Goal: Ask a question

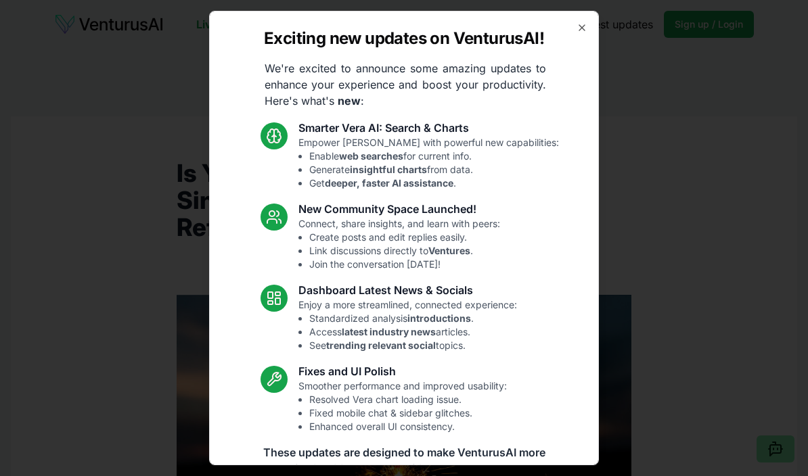
click at [576, 41] on div "Exciting new updates on VenturusAI! We're excited to announce some amazing upda…" at bounding box center [404, 238] width 390 height 455
click at [580, 39] on div "Exciting new updates on VenturusAI! We're excited to announce some amazing upda…" at bounding box center [404, 238] width 390 height 455
click at [577, 32] on icon "button" at bounding box center [581, 27] width 11 height 11
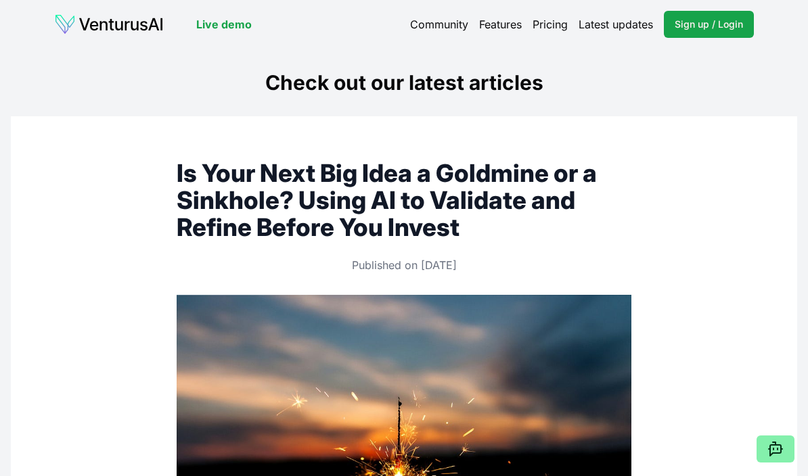
click at [556, 30] on link "Pricing" at bounding box center [549, 24] width 35 height 16
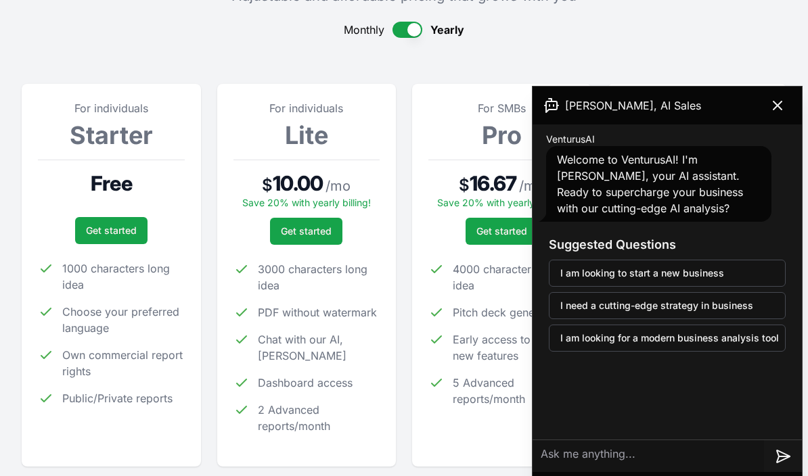
scroll to position [136, 0]
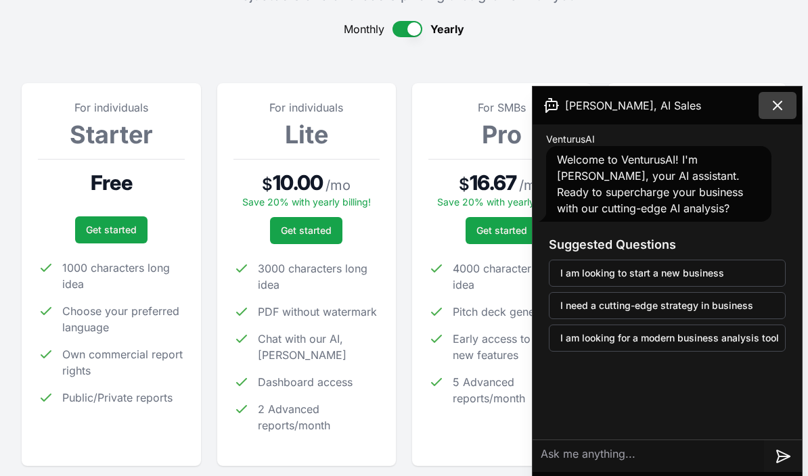
click at [779, 104] on icon at bounding box center [777, 105] width 8 height 8
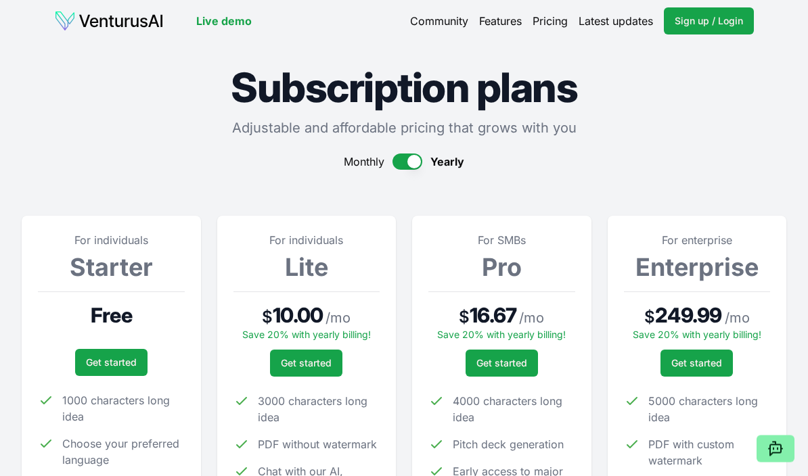
scroll to position [0, 0]
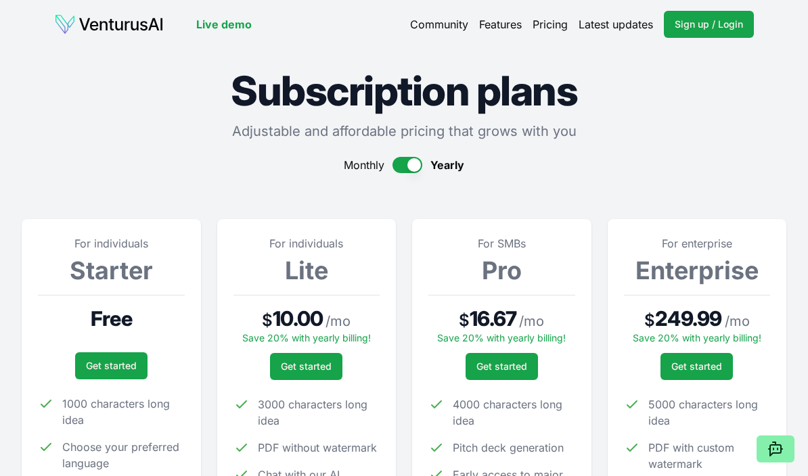
click at [500, 32] on link "Features" at bounding box center [500, 24] width 43 height 16
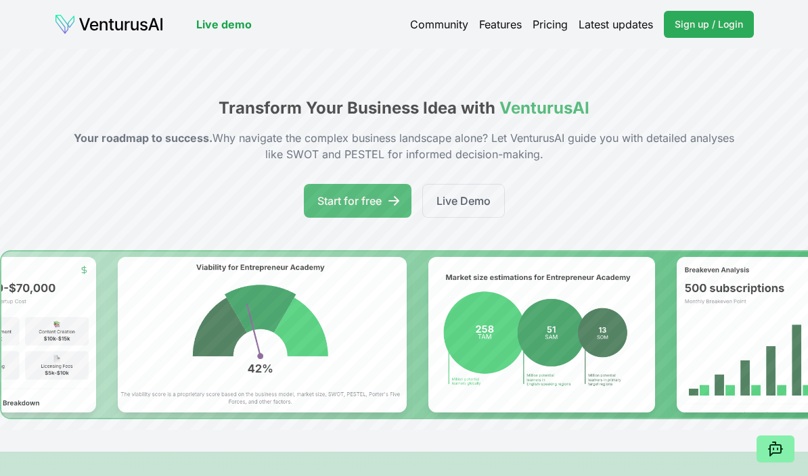
click at [689, 33] on link "Sign up / Login Login" at bounding box center [709, 24] width 90 height 27
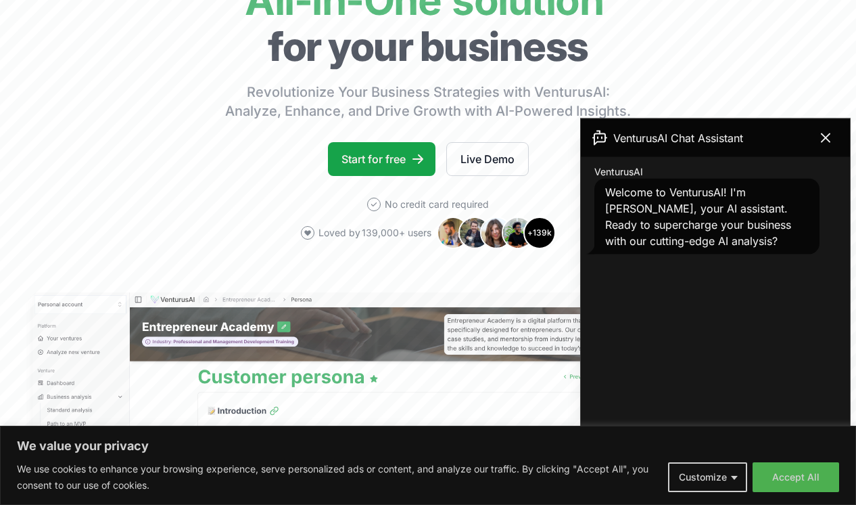
scroll to position [157, 0]
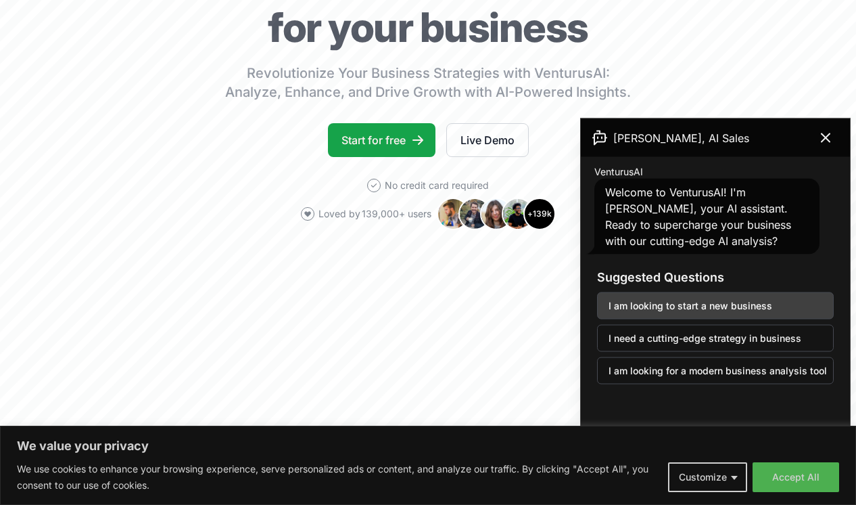
click at [769, 315] on button "I am looking to start a new business" at bounding box center [715, 305] width 237 height 27
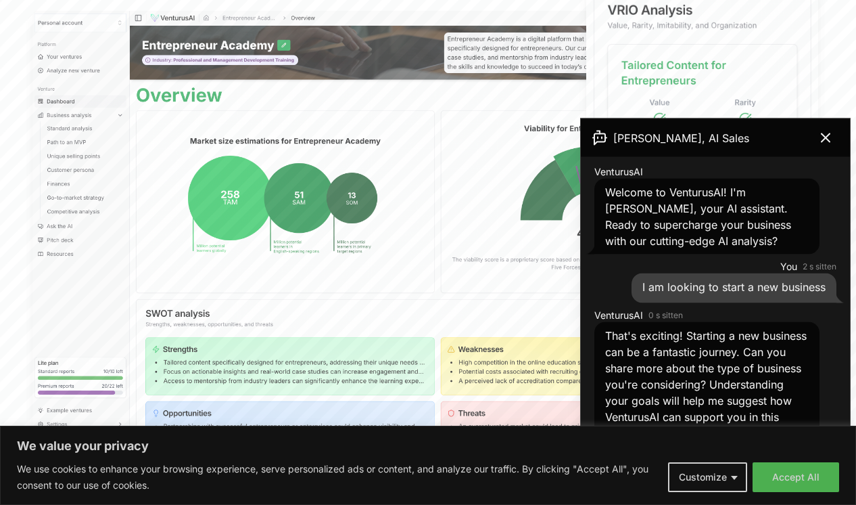
scroll to position [421, 0]
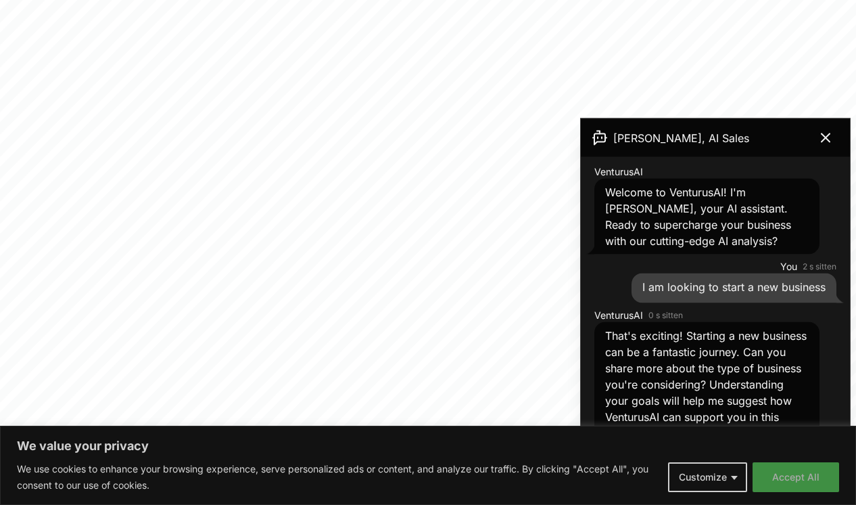
click at [814, 492] on button "Accept All" at bounding box center [796, 477] width 87 height 30
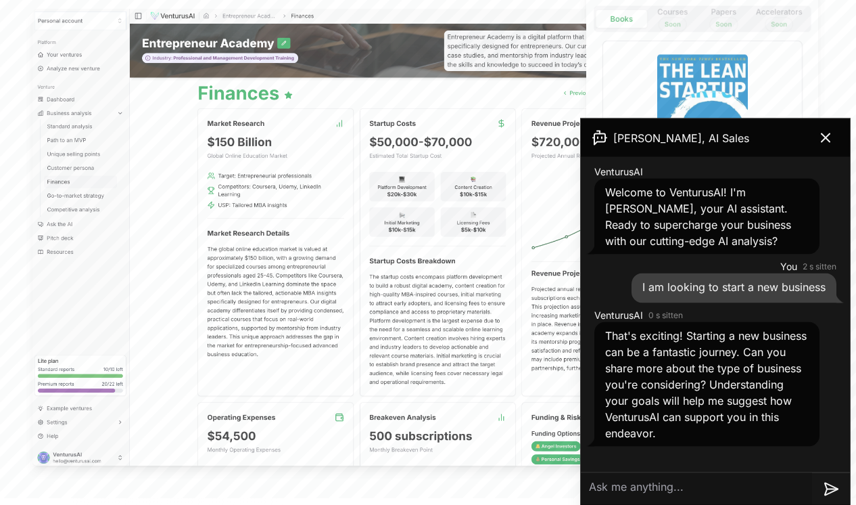
click at [626, 495] on textarea at bounding box center [696, 488] width 231 height 32
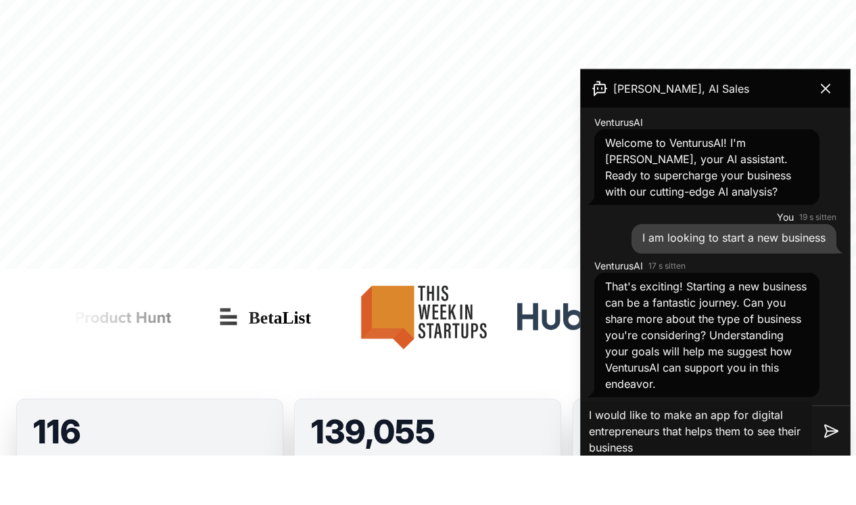
click at [770, 450] on textarea "I would like to make an app for digital entrepreneurs that helps them to see th…" at bounding box center [696, 480] width 231 height 60
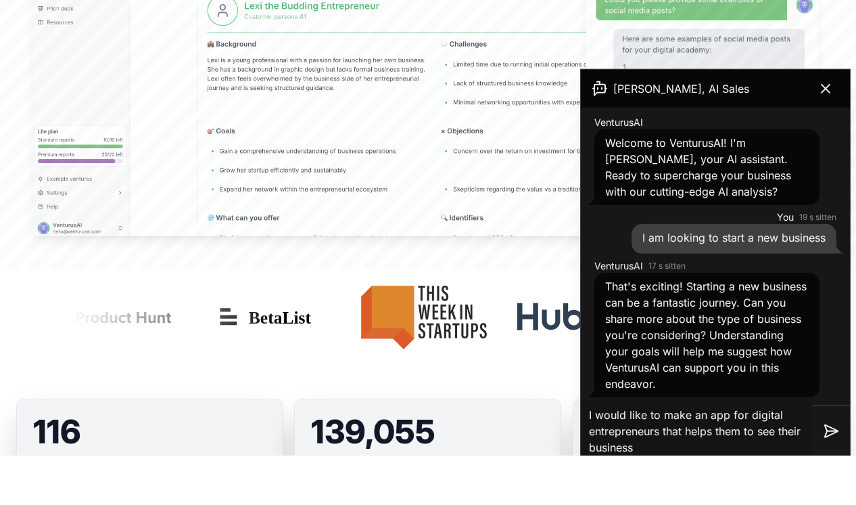
click at [659, 452] on textarea "I would like to make an app for digital entrepreneurs that helps them to see th…" at bounding box center [696, 480] width 231 height 60
click at [651, 450] on textarea "I would like to make an app for digital entrepreneurs that helps them to see th…" at bounding box center [696, 480] width 231 height 60
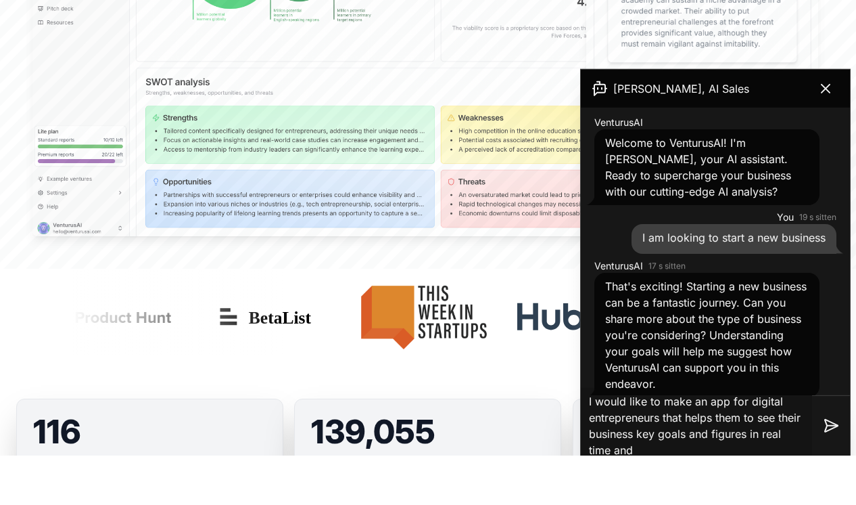
click at [706, 438] on textarea "I would like to make an app for digital entrepreneurs that helps them to see th…" at bounding box center [696, 475] width 231 height 76
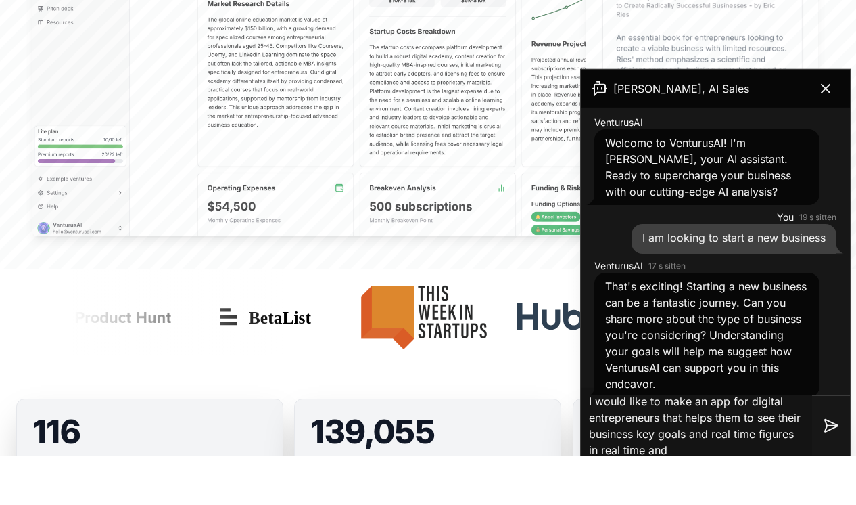
click at [684, 444] on textarea "I would like to make an app for digital entrepreneurs that helps them to see th…" at bounding box center [696, 475] width 231 height 76
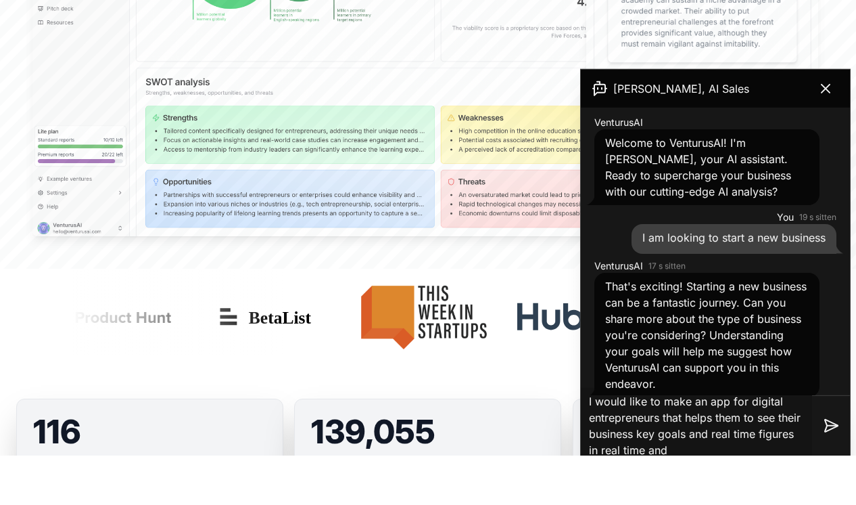
scroll to position [0, 0]
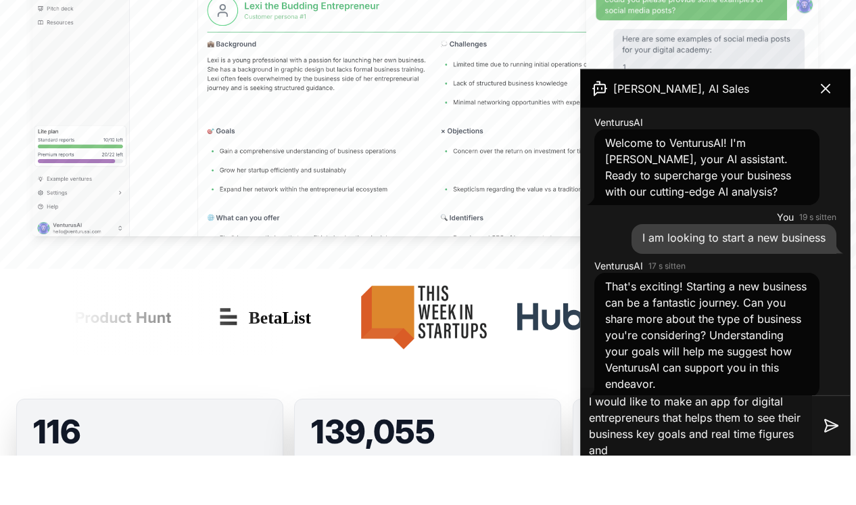
click at [694, 437] on textarea "I would like to make an app for digital entrepreneurs that helps them to see th…" at bounding box center [696, 475] width 231 height 76
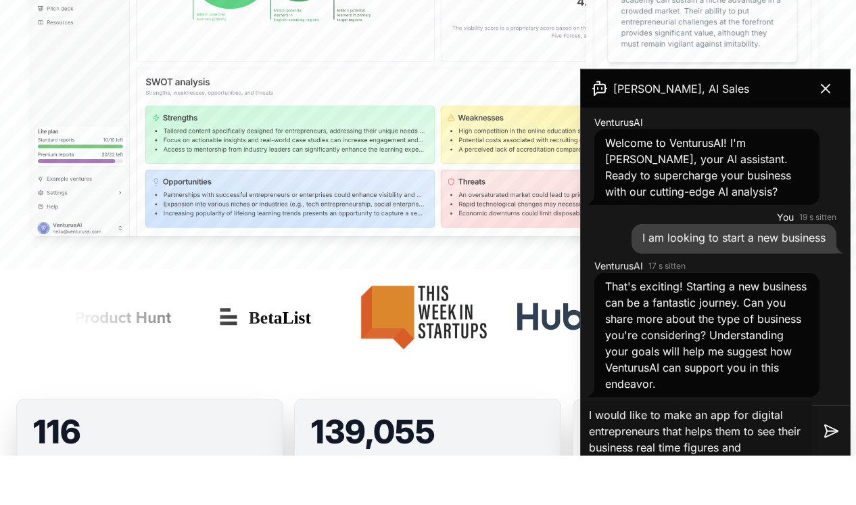
click at [760, 450] on textarea "I would like to make an app for digital entrepreneurs that helps them to see th…" at bounding box center [696, 480] width 231 height 60
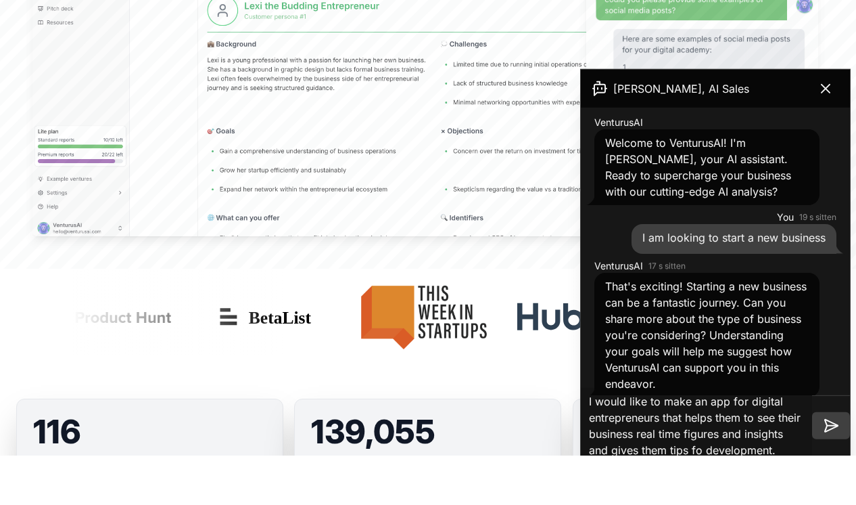
type textarea "I would like to make an app for digital entrepreneurs that helps them to see th…"
click at [830, 467] on icon at bounding box center [831, 475] width 16 height 16
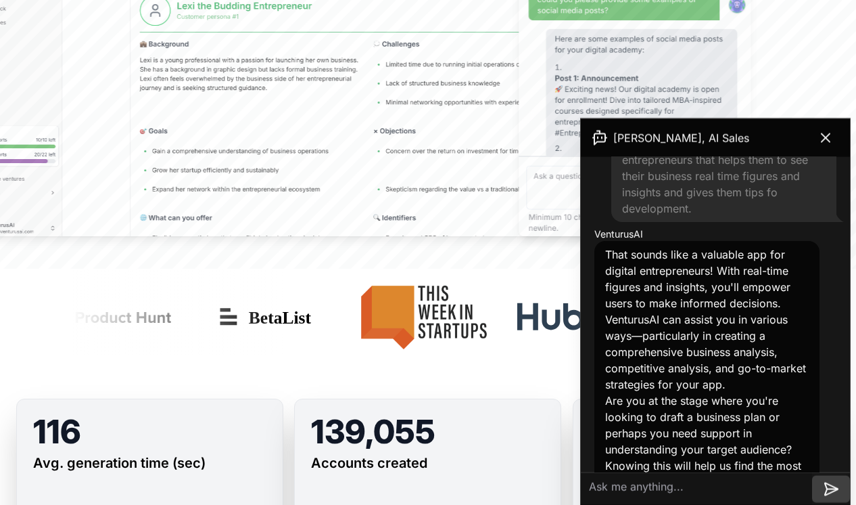
scroll to position [367, 0]
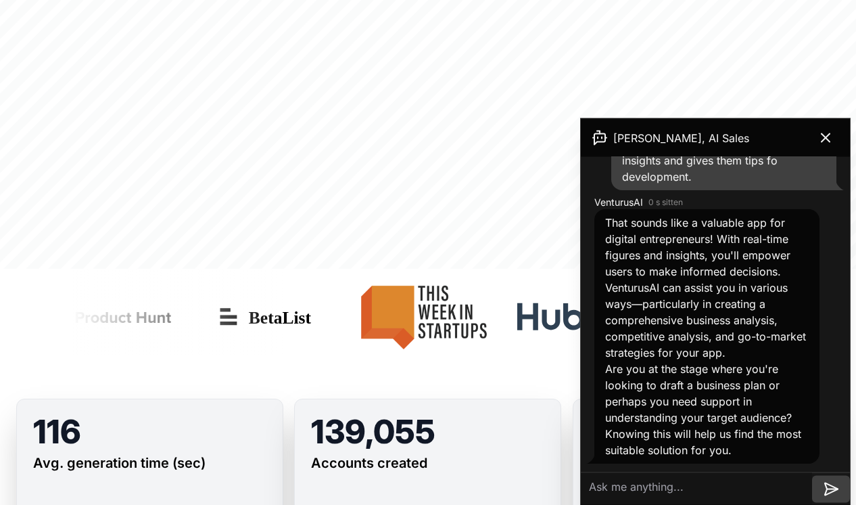
click at [629, 478] on textarea at bounding box center [696, 488] width 231 height 32
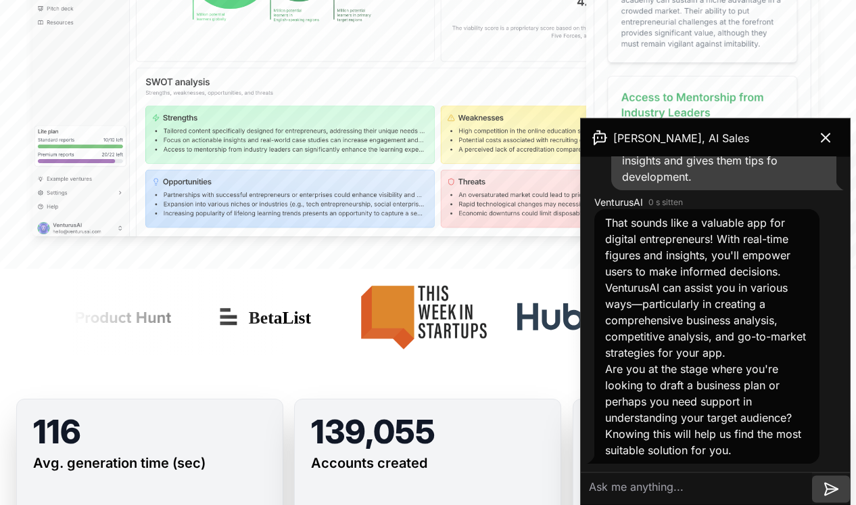
scroll to position [830, 0]
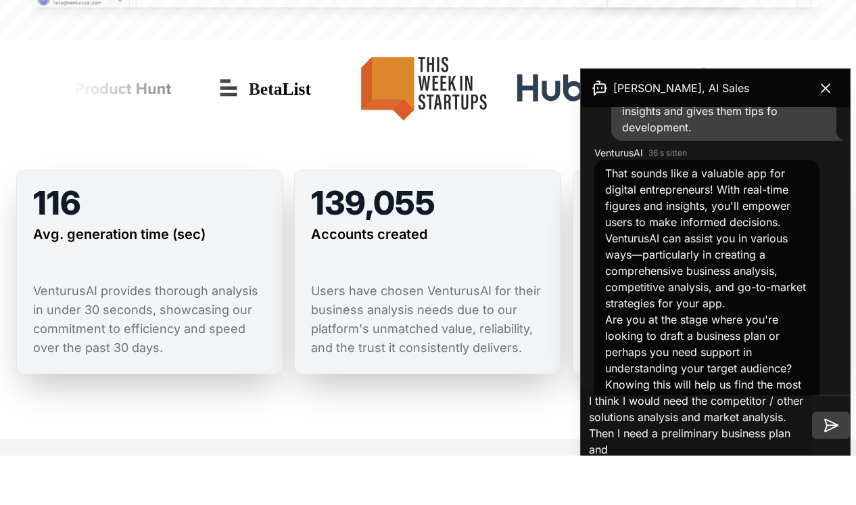
click at [663, 437] on textarea "I think I would need the competitor / other solutions analysis and market analy…" at bounding box center [696, 475] width 231 height 76
click at [633, 444] on textarea "I think I would need the competitor / other solutions analysis and market analy…" at bounding box center [696, 475] width 231 height 76
click at [613, 453] on textarea "I think I would need the competitor / other solutions analysis and market analy…" at bounding box center [696, 475] width 231 height 76
type textarea "I think I would need the competitor / other solutions analysis and market analy…"
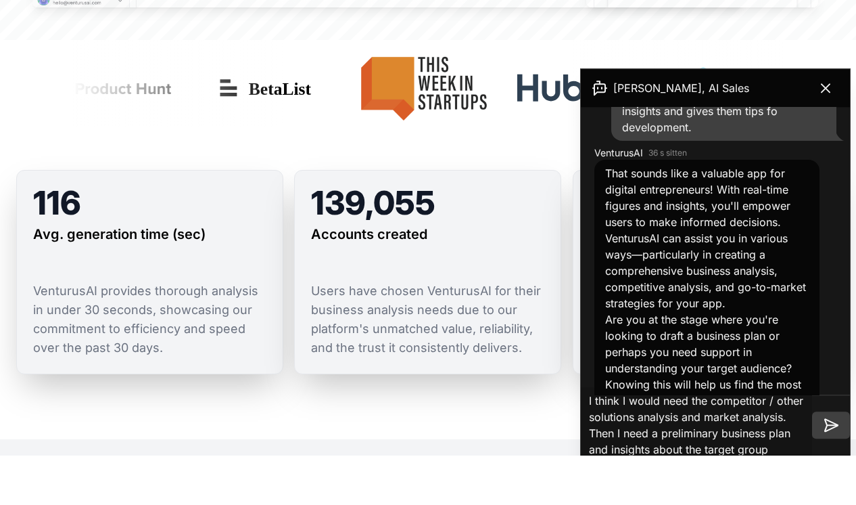
click at [824, 467] on icon at bounding box center [831, 475] width 16 height 16
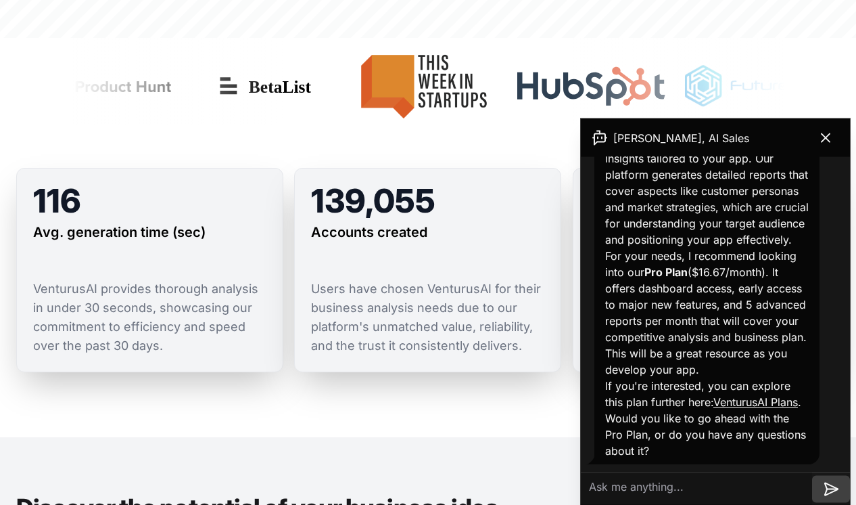
scroll to position [886, 0]
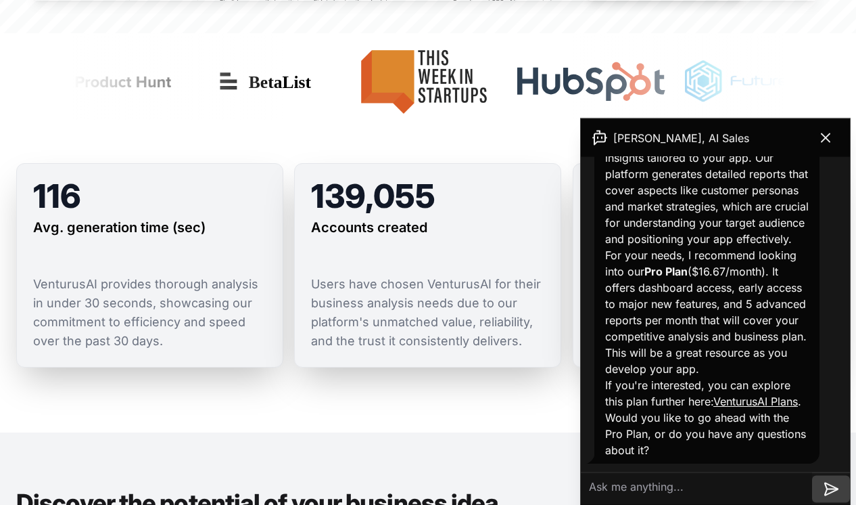
click at [651, 495] on textarea at bounding box center [696, 488] width 231 height 32
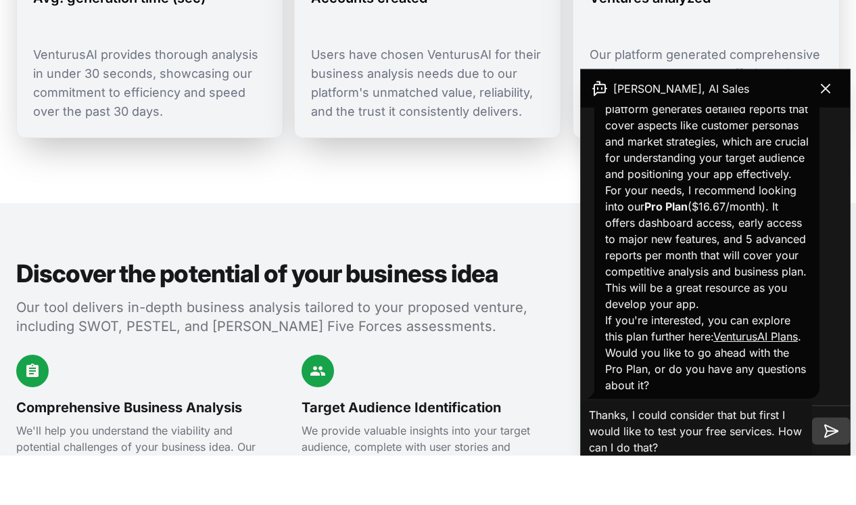
type textarea "Thanks, I could consider that but first I would like to test your free services…"
click at [835, 474] on icon at bounding box center [831, 480] width 13 height 12
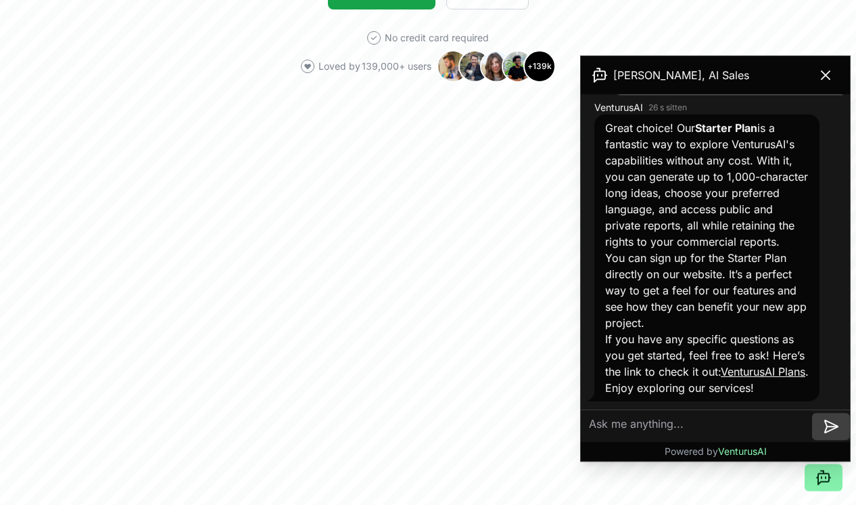
scroll to position [298, 0]
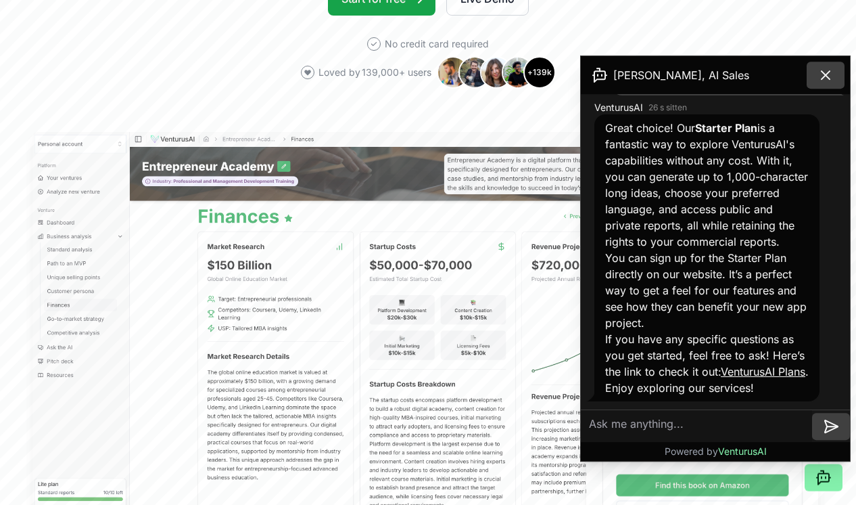
click at [831, 74] on icon at bounding box center [826, 76] width 16 height 16
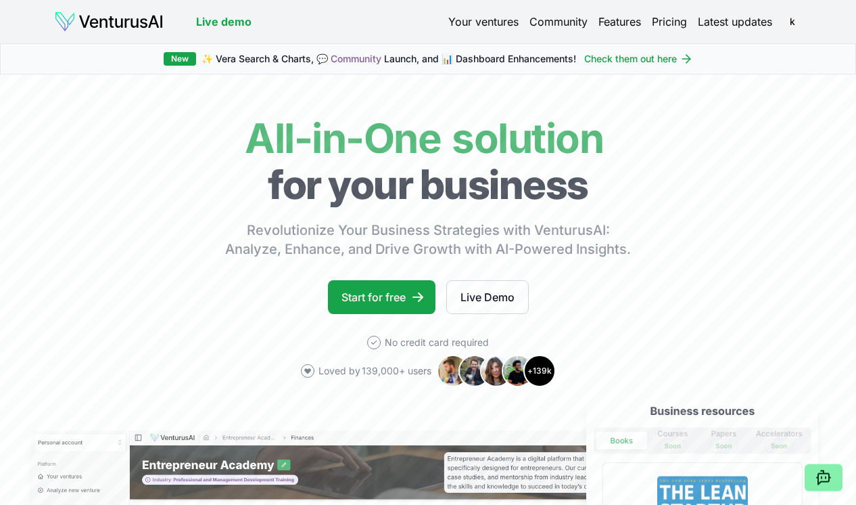
scroll to position [0, 0]
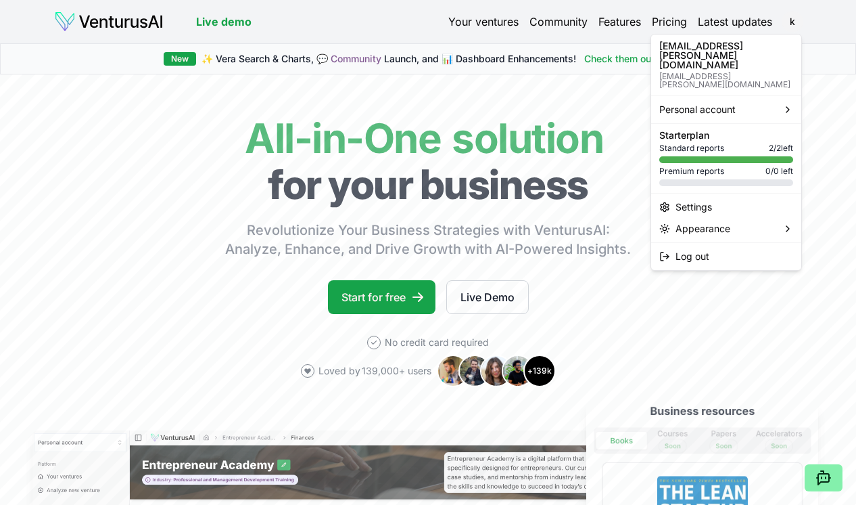
click at [829, 145] on html "We value your privacy We use cookies to enhance your browsing experience, serve…" at bounding box center [428, 252] width 856 height 505
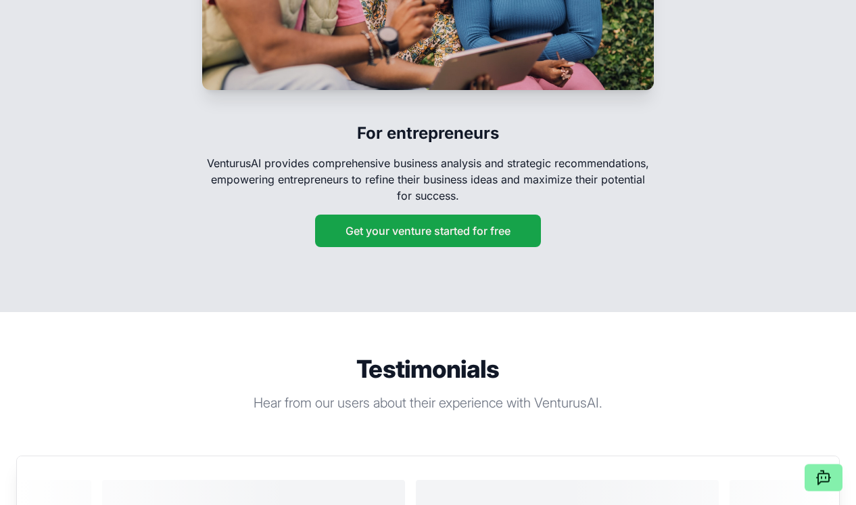
scroll to position [2273, 0]
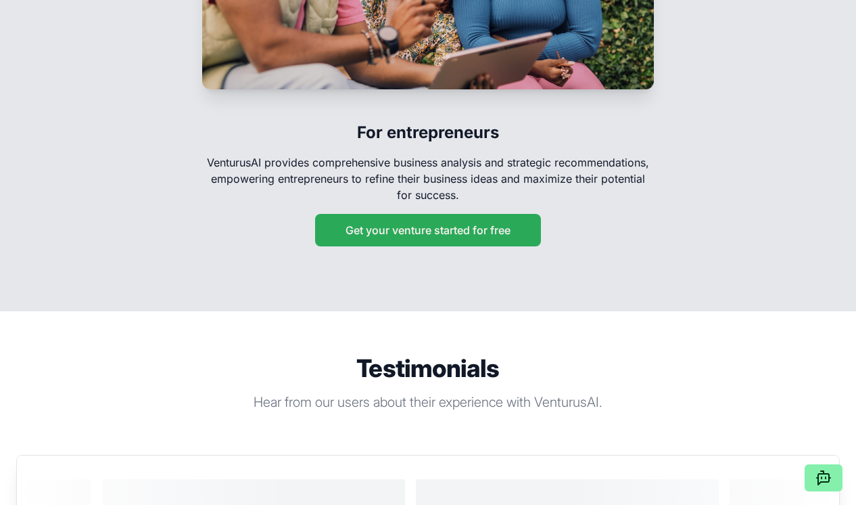
click at [496, 216] on button "Get your venture started for free" at bounding box center [428, 230] width 226 height 32
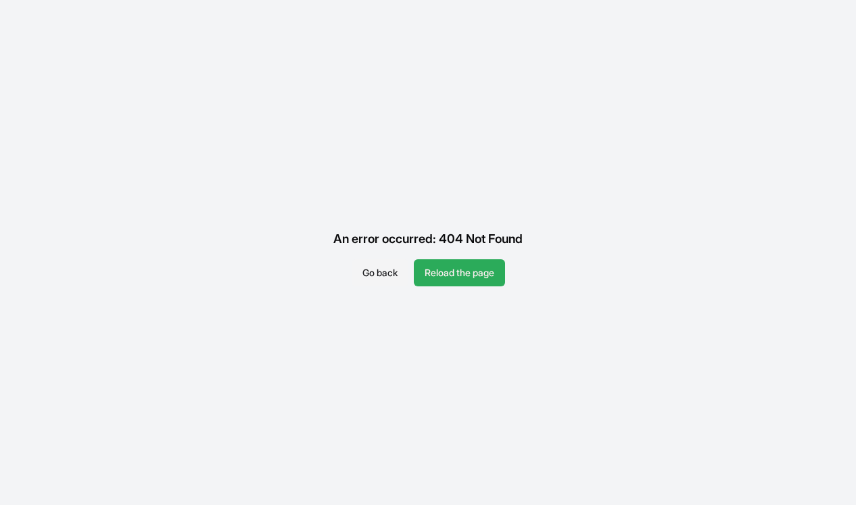
click at [501, 285] on button "Reload the page" at bounding box center [459, 272] width 91 height 27
click at [356, 245] on button "Go back" at bounding box center [355, 258] width 57 height 27
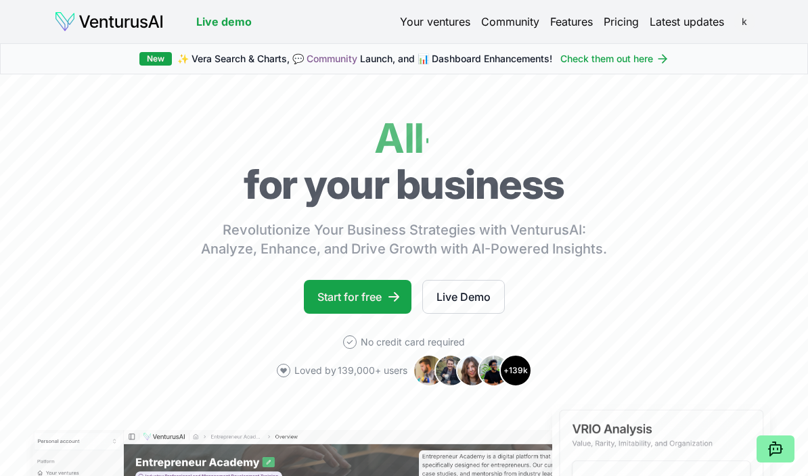
click at [745, 31] on span "k" at bounding box center [744, 22] width 22 height 22
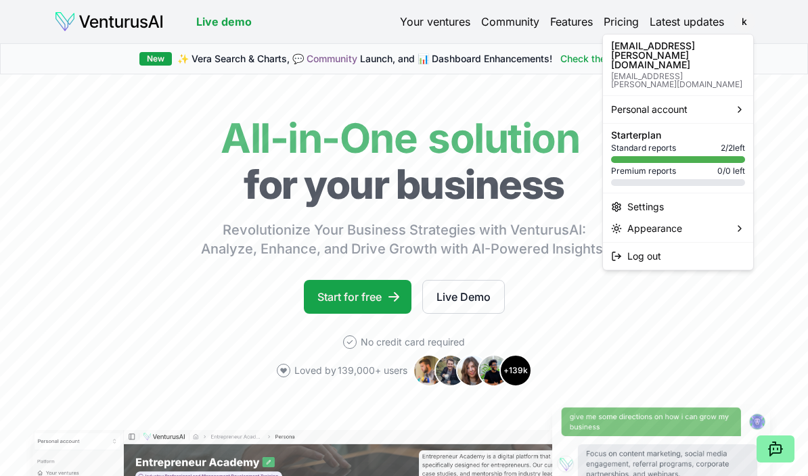
click at [672, 305] on html "Live demo Your ventures Community Features Pricing Latest updates k Live demo k…" at bounding box center [404, 238] width 808 height 476
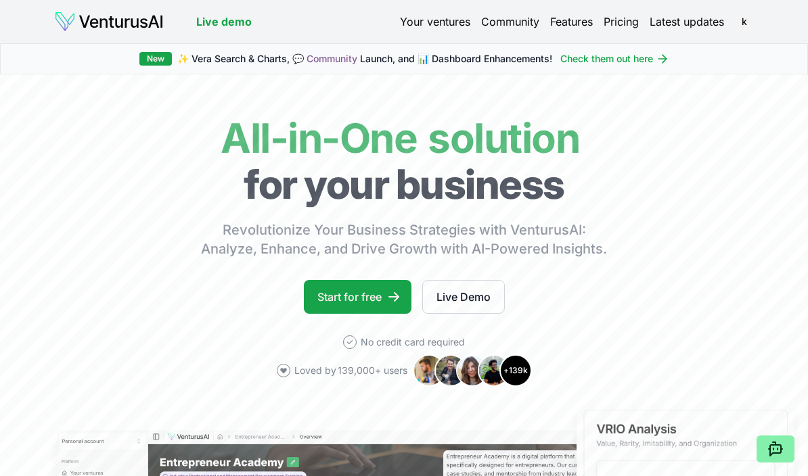
click at [456, 29] on link "Your ventures" at bounding box center [435, 22] width 70 height 16
